Goal: Find specific page/section: Find specific page/section

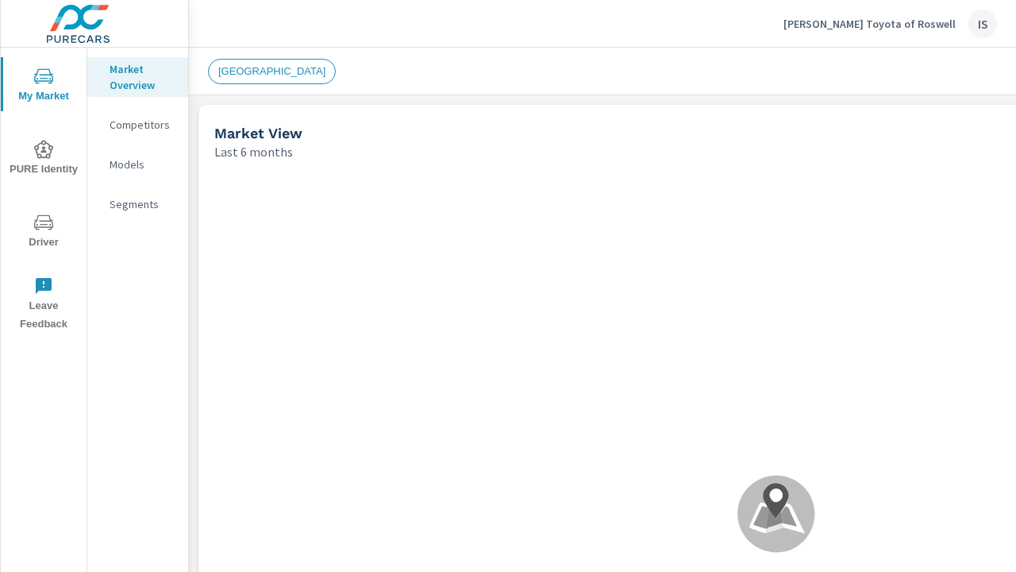
scroll to position [605, 0]
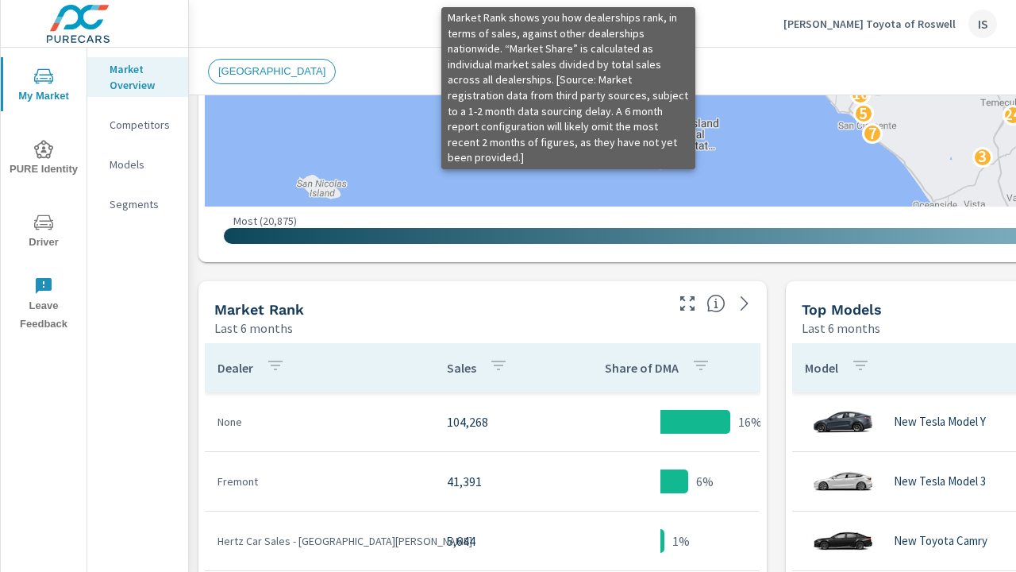
scroll to position [828, 0]
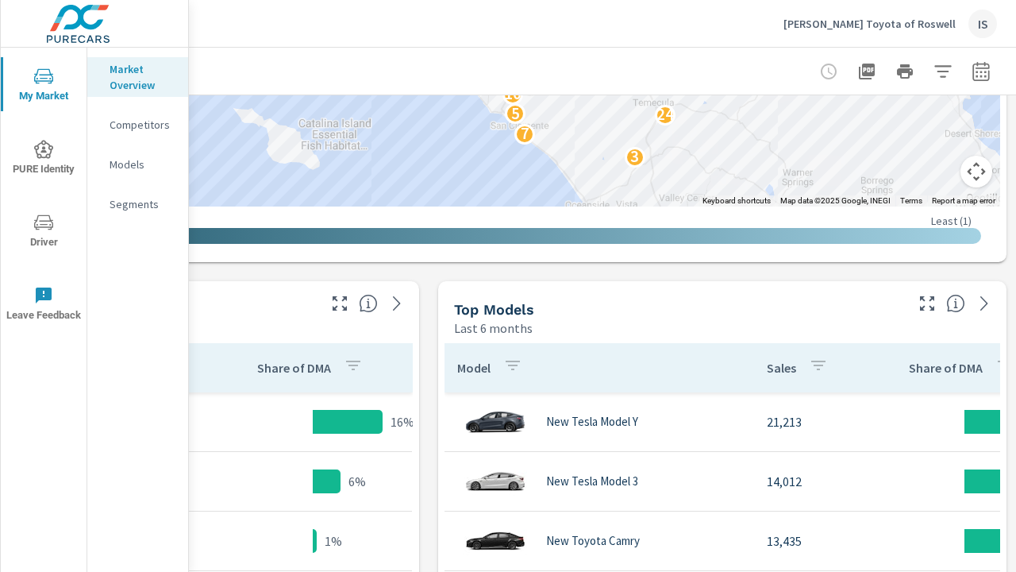
scroll to position [851, 360]
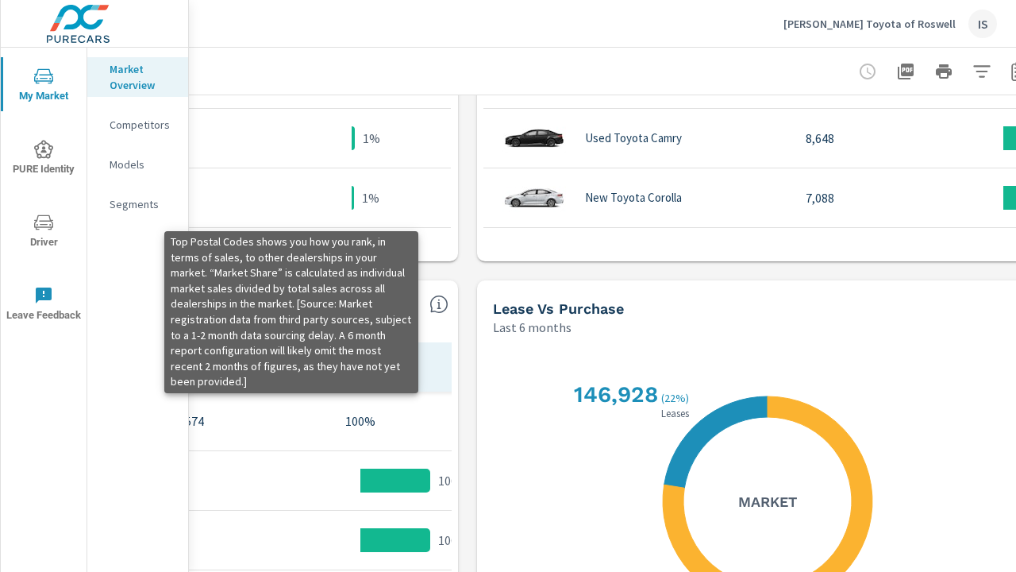
scroll to position [1127, 360]
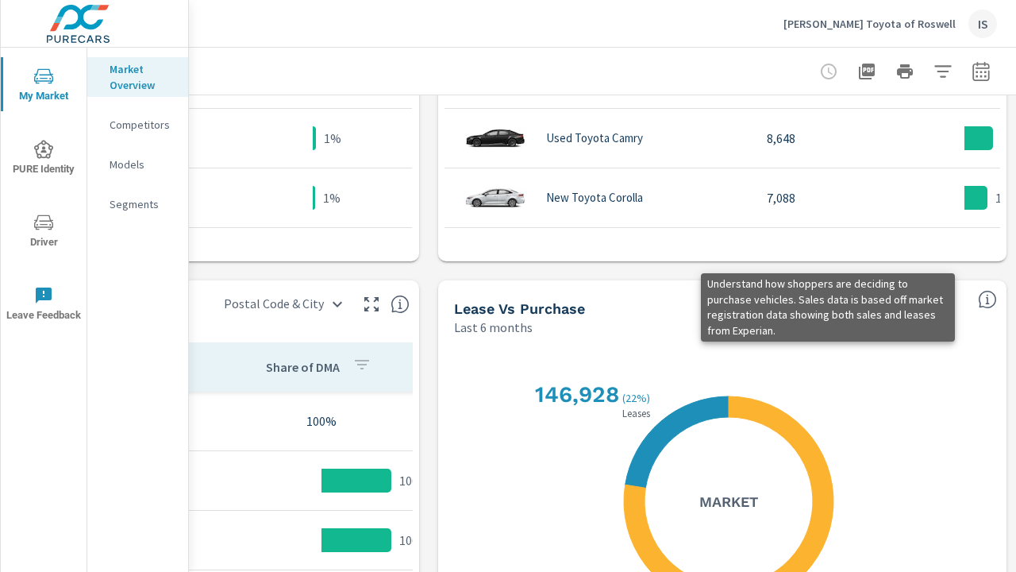
click at [859, 71] on icon "button" at bounding box center [867, 72] width 16 height 16
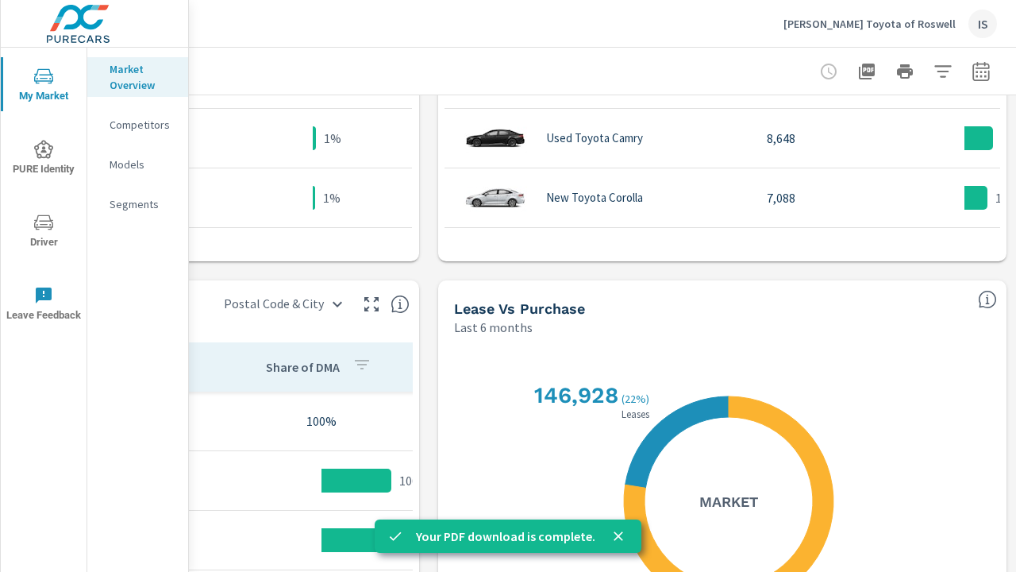
scroll to position [1127, 348]
